Goal: Information Seeking & Learning: Learn about a topic

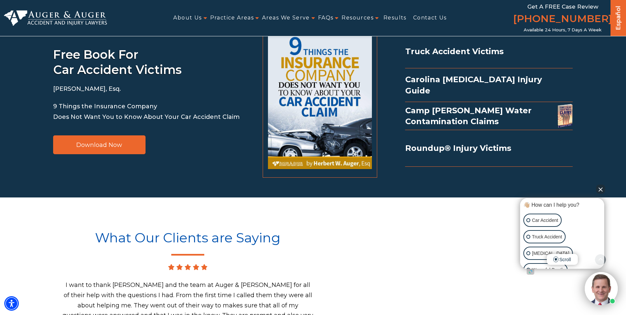
scroll to position [791, 0]
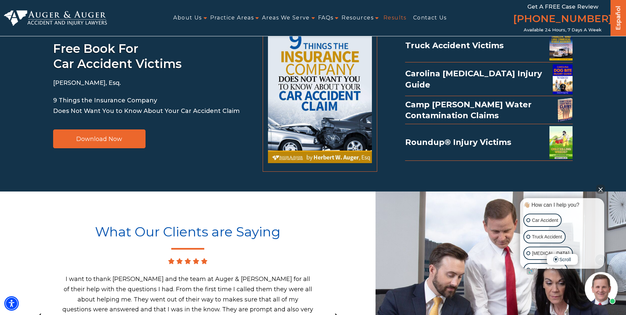
click at [388, 18] on link "Results" at bounding box center [394, 18] width 23 height 15
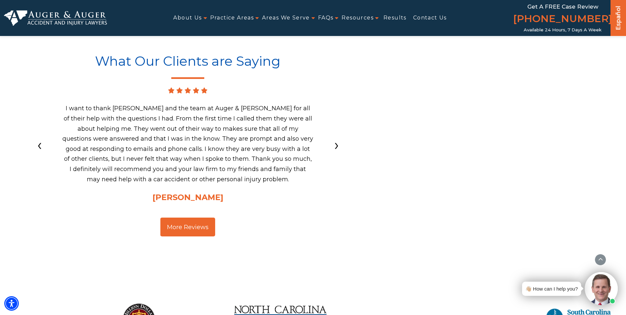
scroll to position [956, 0]
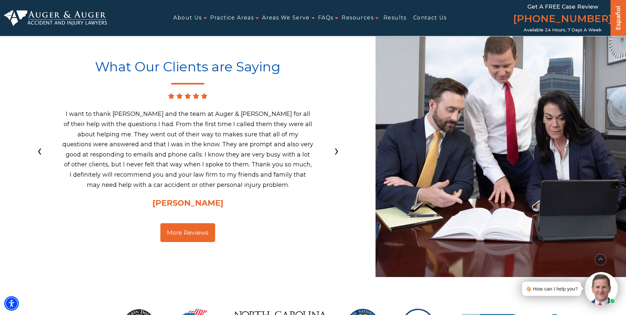
click at [336, 146] on span "›" at bounding box center [336, 149] width 5 height 15
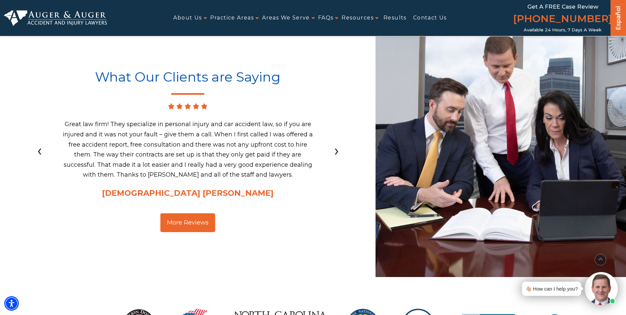
click at [336, 147] on span "›" at bounding box center [336, 149] width 5 height 15
